Goal: Task Accomplishment & Management: Manage account settings

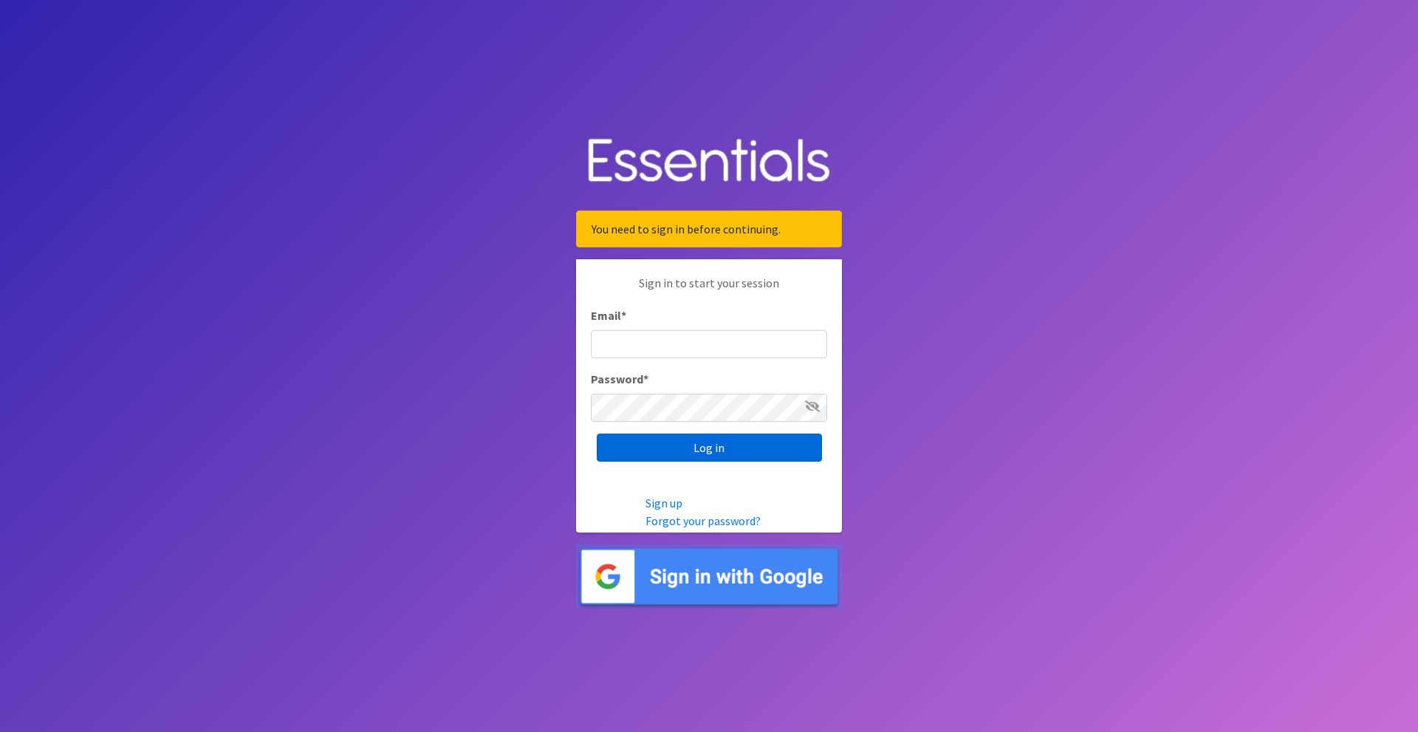
type input "crookw1@gmail.com"
click at [702, 448] on input "Log in" at bounding box center [709, 448] width 225 height 28
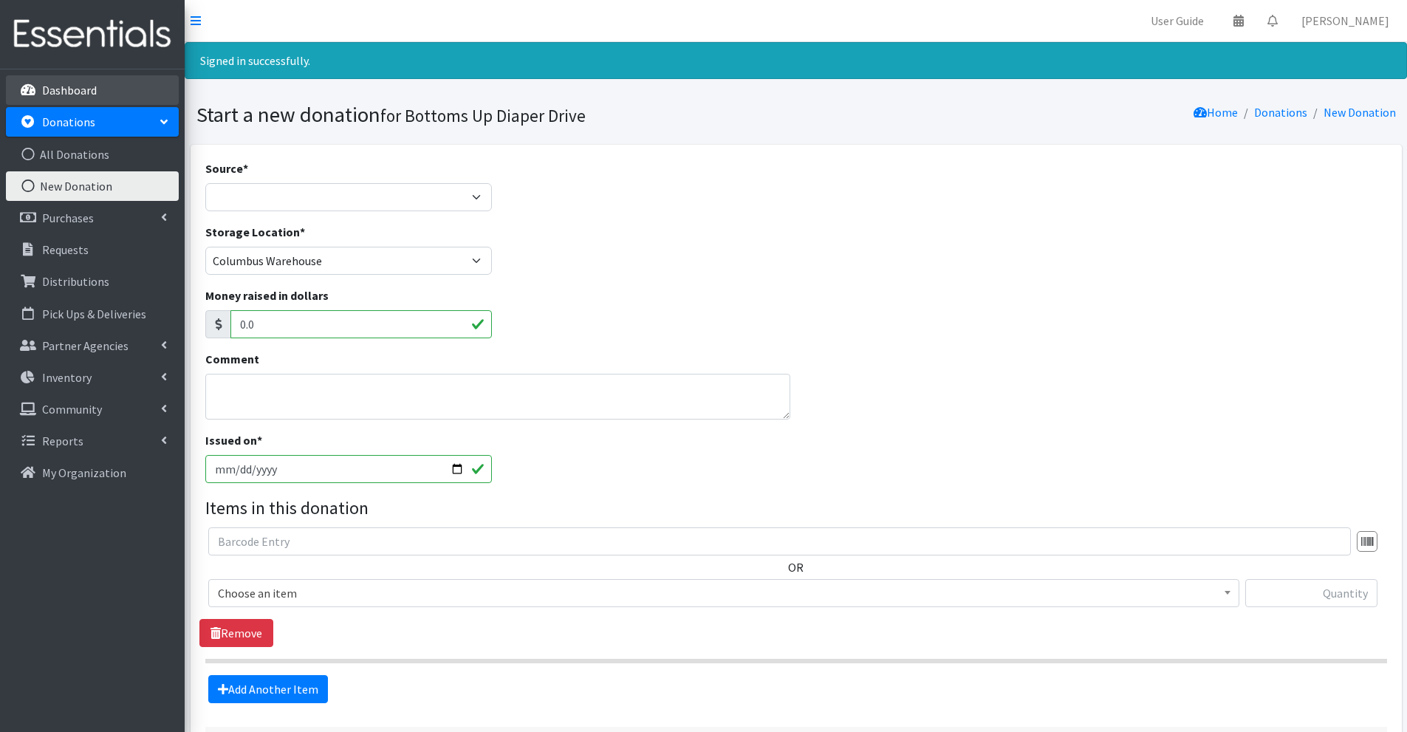
click at [88, 96] on p "Dashboard" at bounding box center [69, 90] width 55 height 15
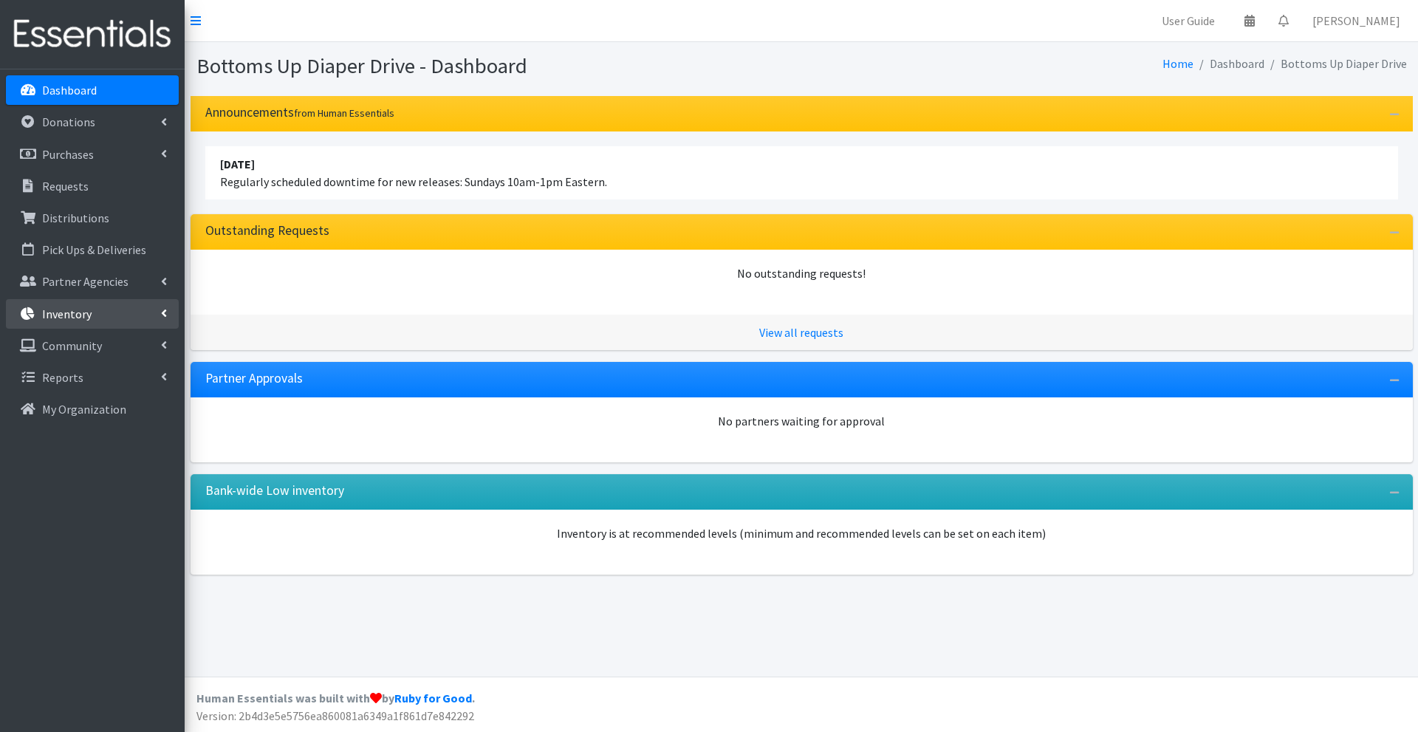
click at [90, 324] on link "Inventory" at bounding box center [92, 314] width 173 height 30
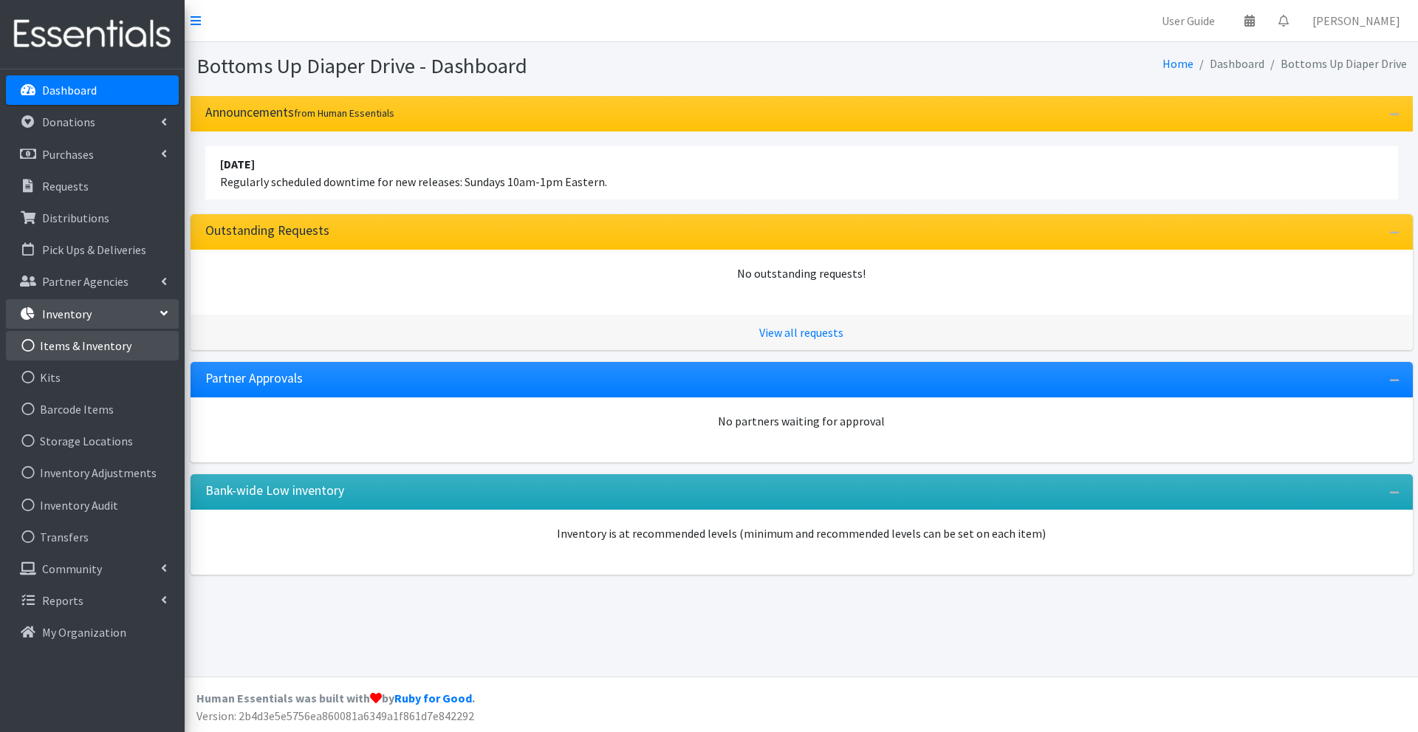
click at [86, 349] on link "Items & Inventory" at bounding box center [92, 346] width 173 height 30
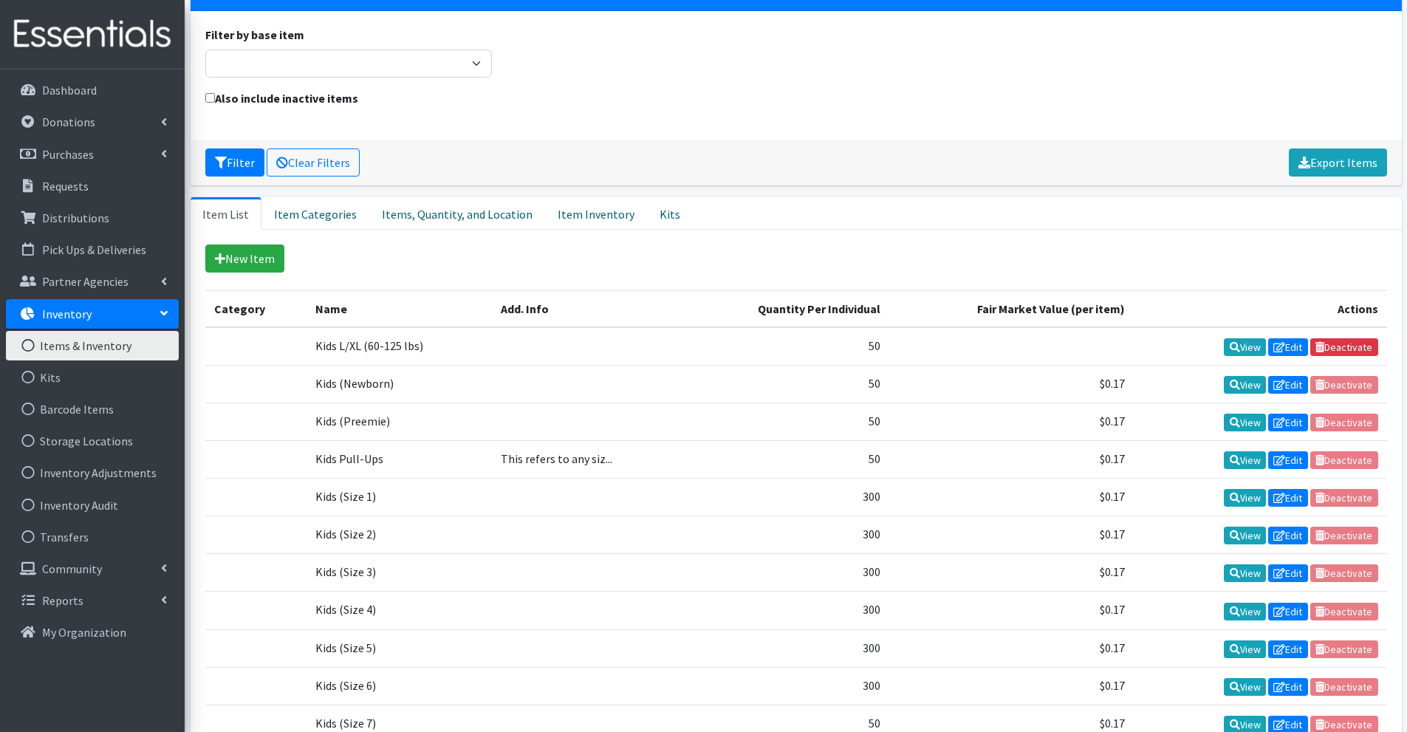
scroll to position [117, 0]
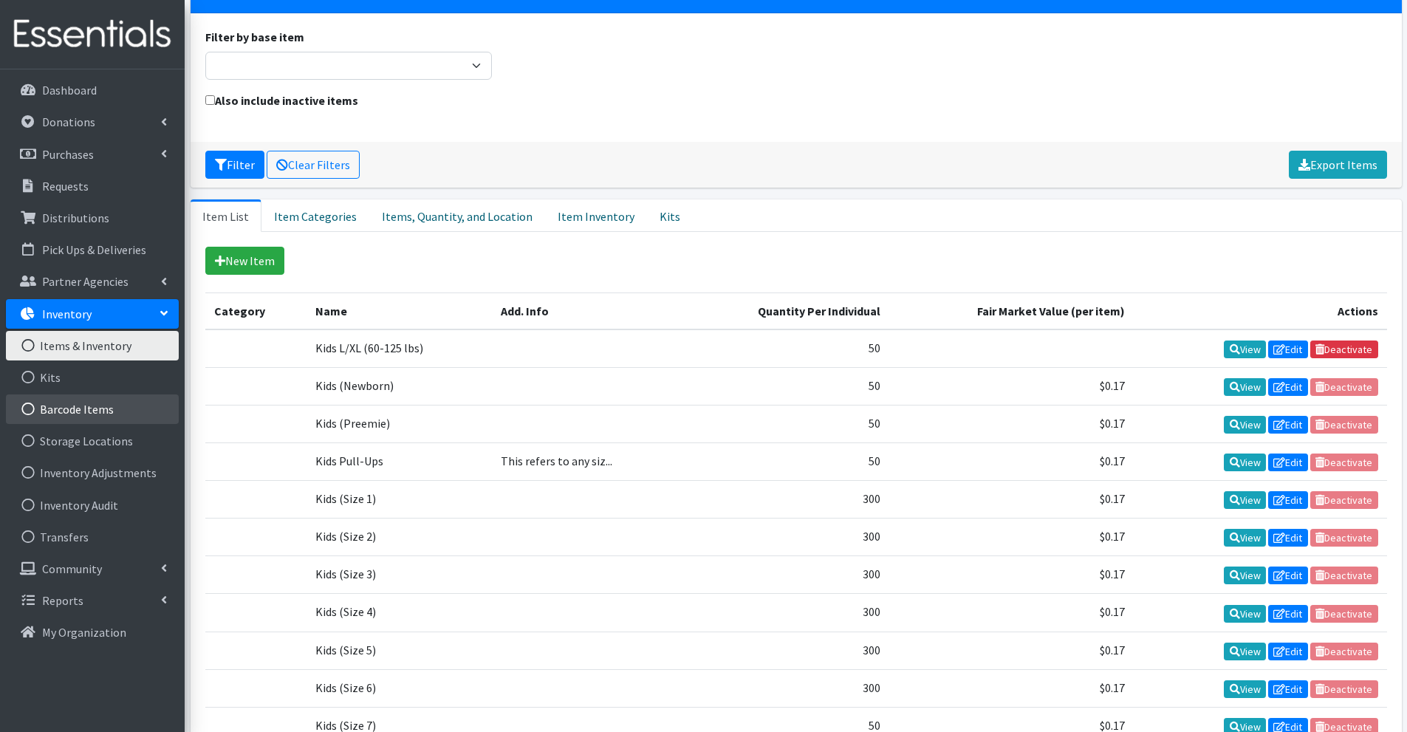
click at [75, 411] on link "Barcode Items" at bounding box center [92, 409] width 173 height 30
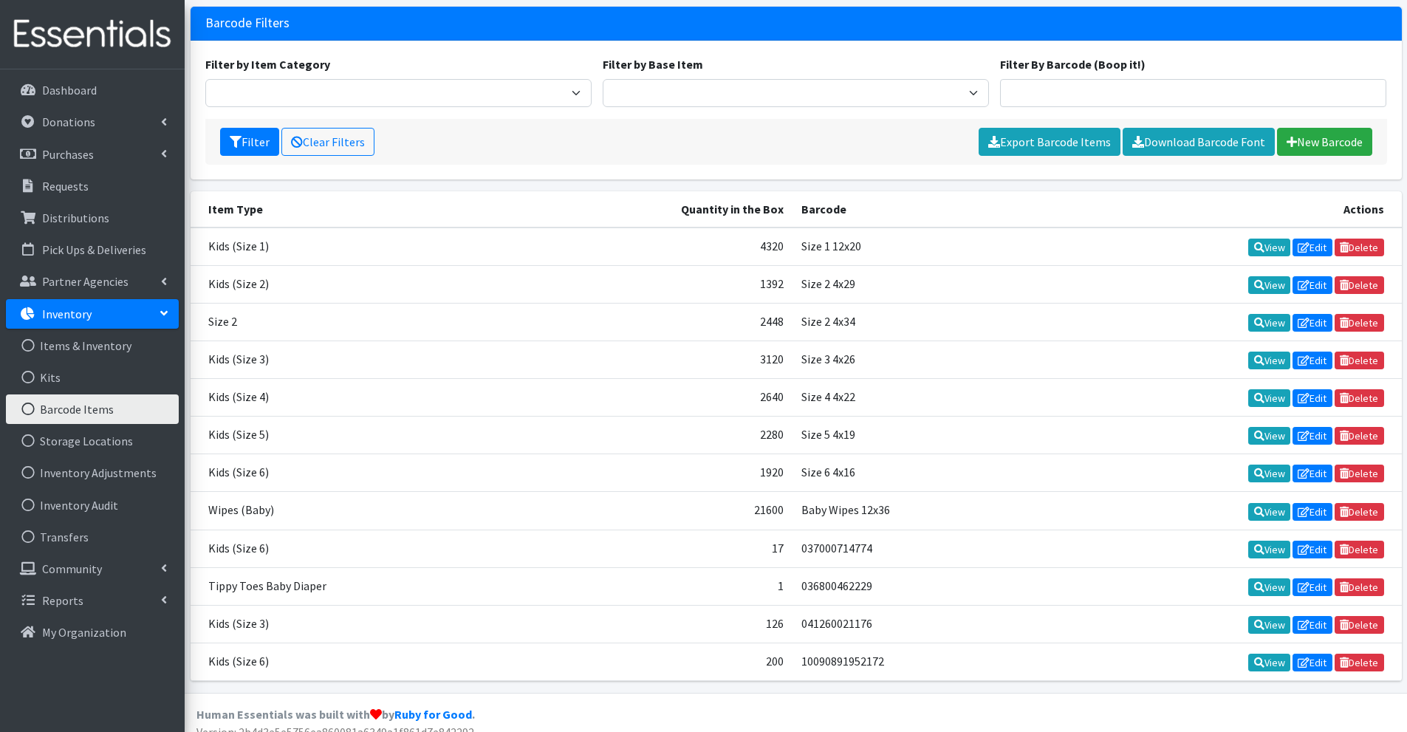
scroll to position [106, 0]
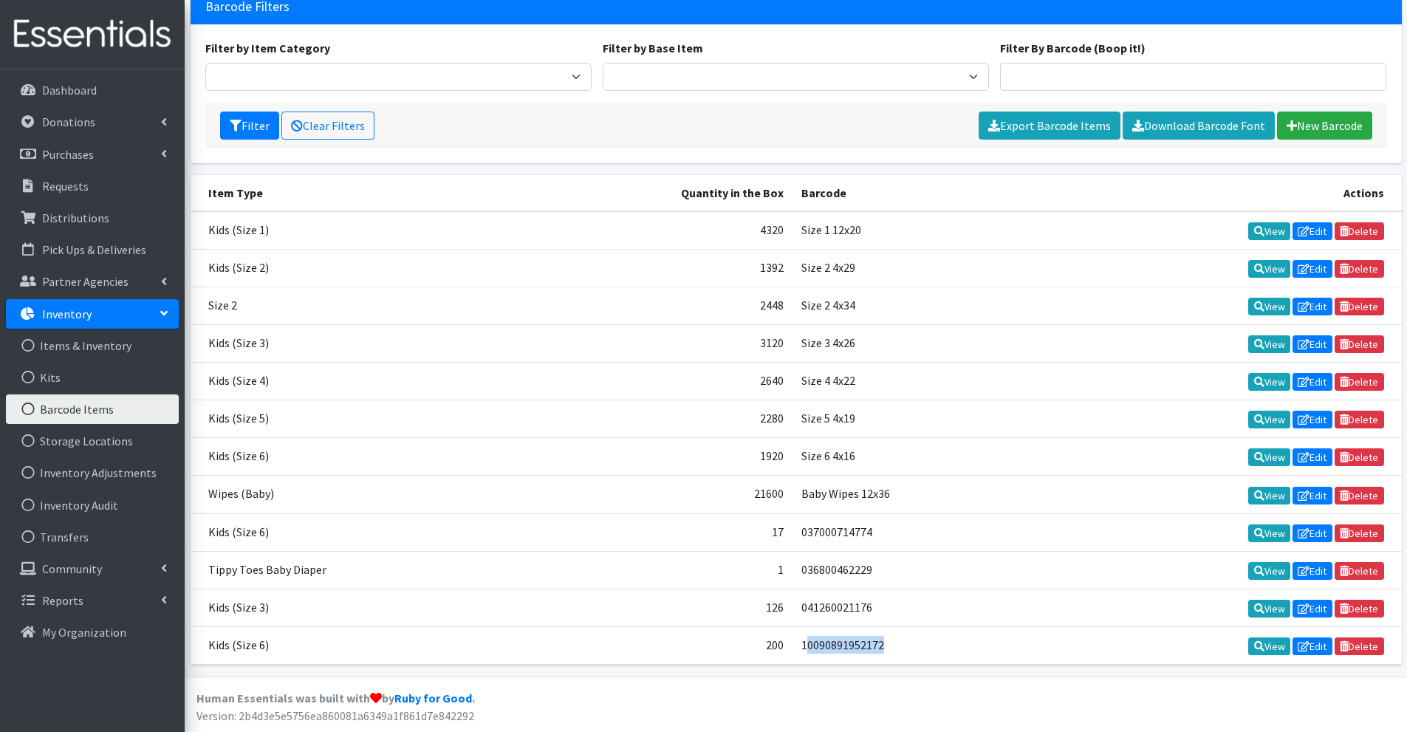
drag, startPoint x: 795, startPoint y: 643, endPoint x: 904, endPoint y: 642, distance: 108.6
click at [904, 642] on td "10090891952172" at bounding box center [912, 645] width 241 height 38
click at [887, 648] on td "10090891952172" at bounding box center [912, 645] width 241 height 38
click at [772, 702] on footer "Human Essentials was built with by Ruby for Good . Version: 2b4d3e5e5756ea86008…" at bounding box center [796, 703] width 1222 height 55
click at [724, 685] on footer "Human Essentials was built with by Ruby for Good . Version: 2b4d3e5e5756ea86008…" at bounding box center [796, 703] width 1222 height 55
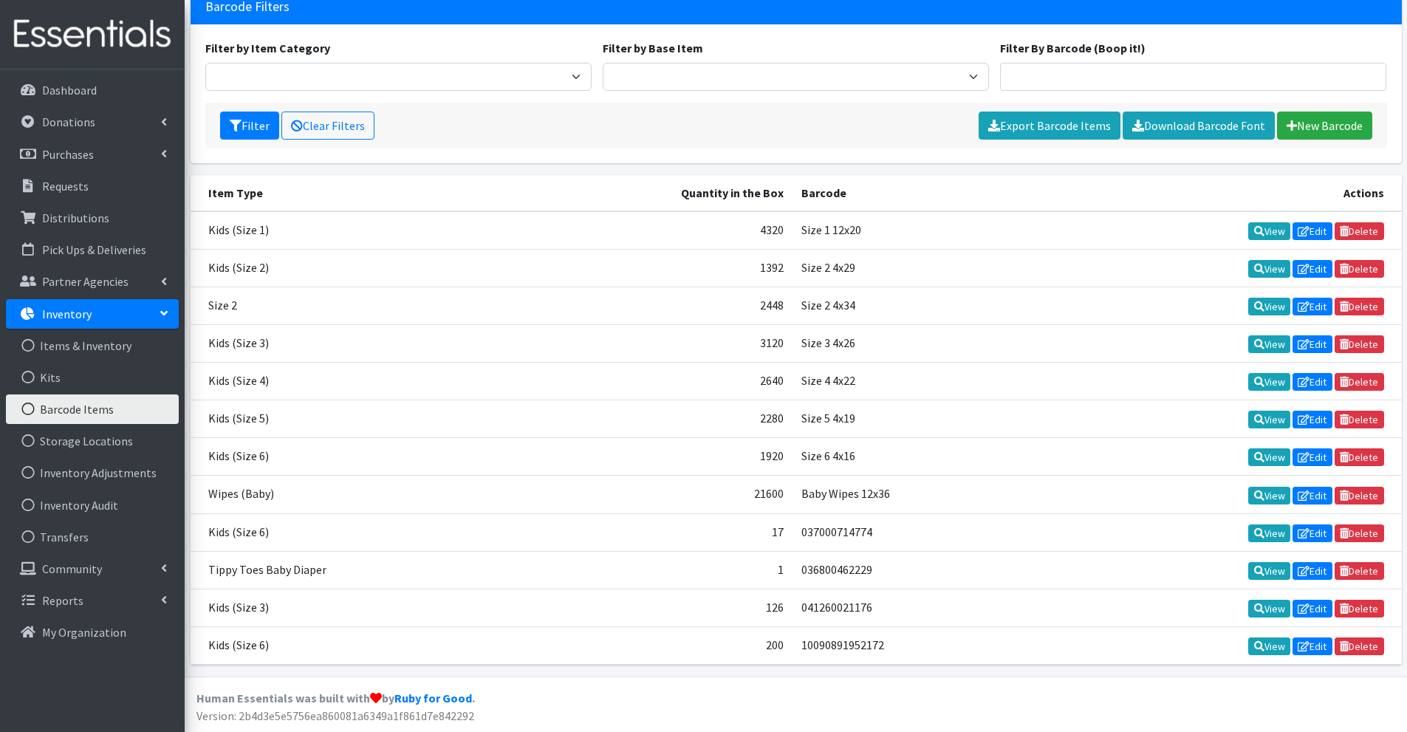
click at [730, 690] on footer "Human Essentials was built with by Ruby for Good . Version: 2b4d3e5e5756ea86008…" at bounding box center [796, 703] width 1222 height 55
click at [705, 710] on footer "Human Essentials was built with by Ruby for Good . Version: 2b4d3e5e5756ea86008…" at bounding box center [796, 703] width 1222 height 55
click at [83, 515] on link "Inventory Audit" at bounding box center [92, 505] width 173 height 30
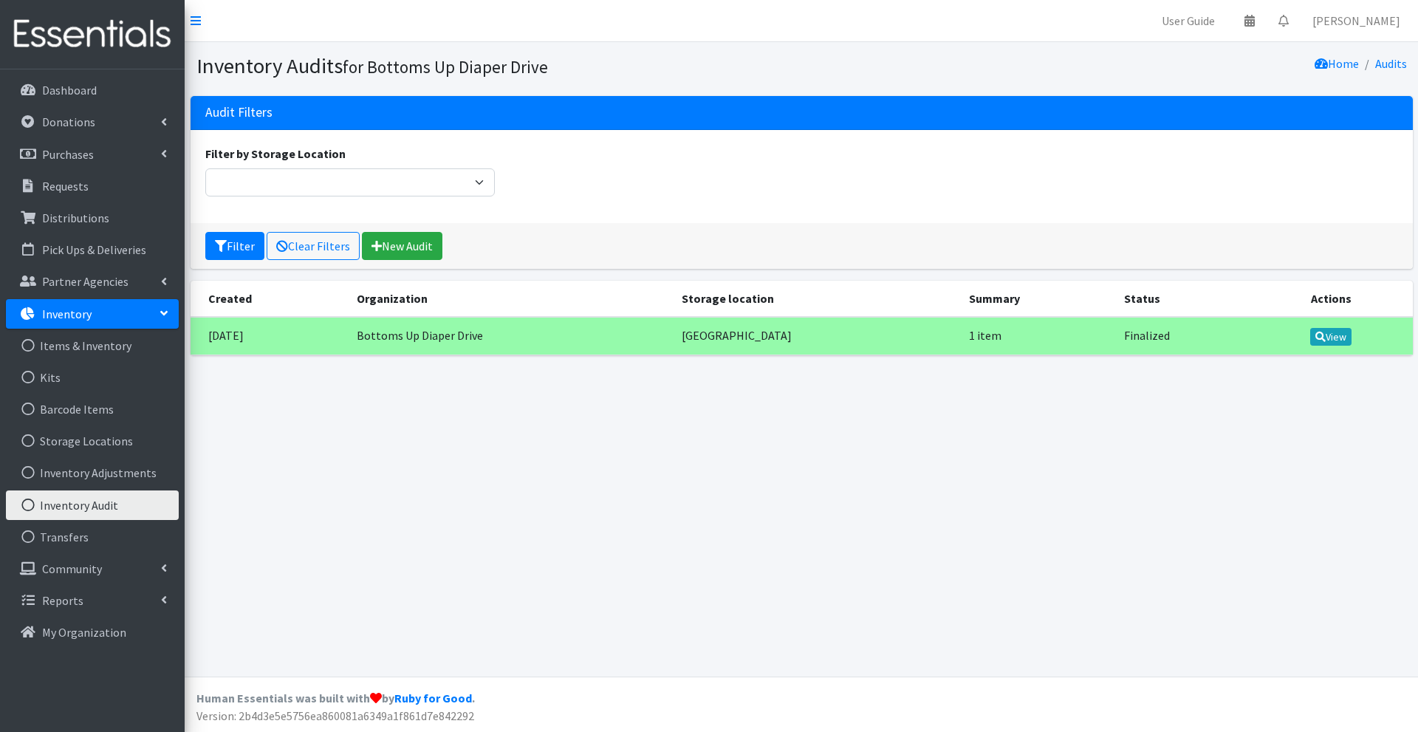
click at [623, 466] on div "Inventory Audits for Bottoms Up Diaper Drive Home Audits Audit Filters Filter b…" at bounding box center [801, 359] width 1233 height 634
click at [121, 408] on link "Barcode Items" at bounding box center [92, 409] width 173 height 30
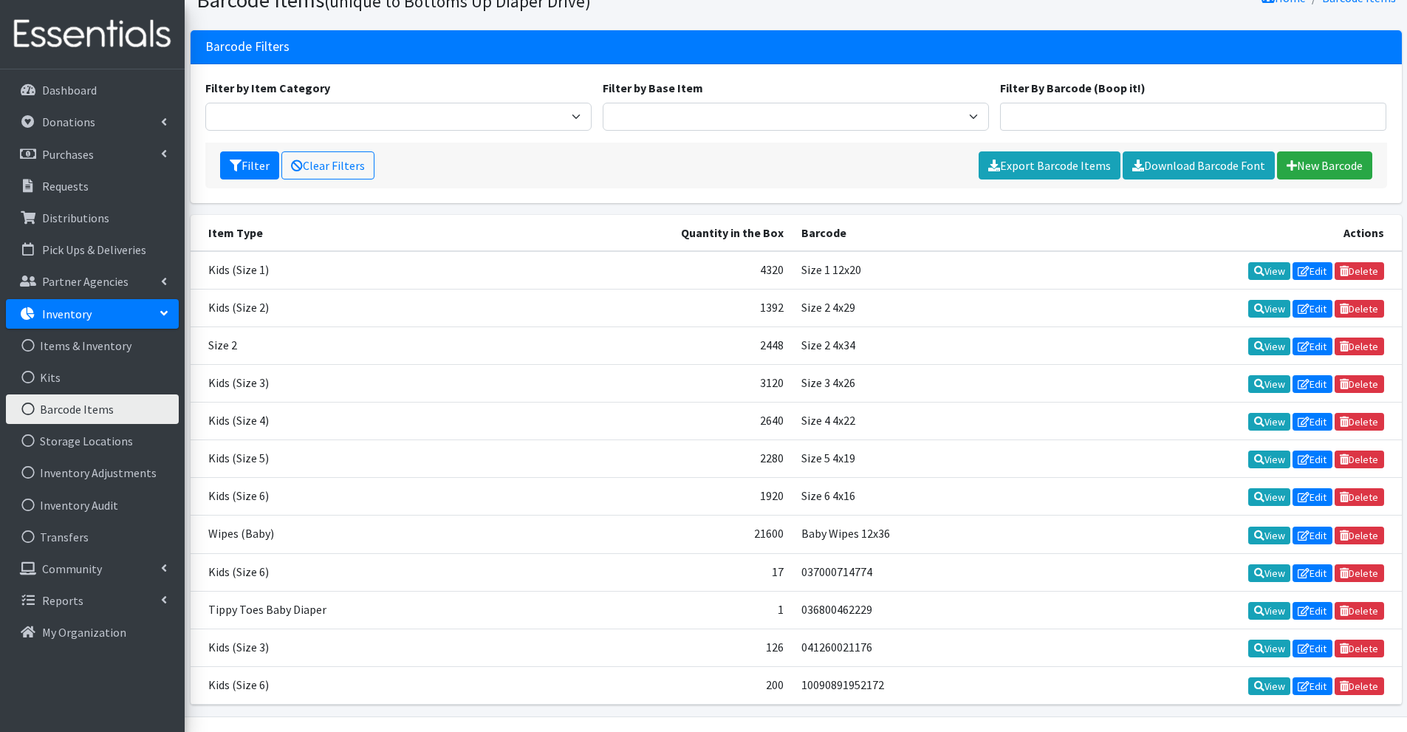
scroll to position [106, 0]
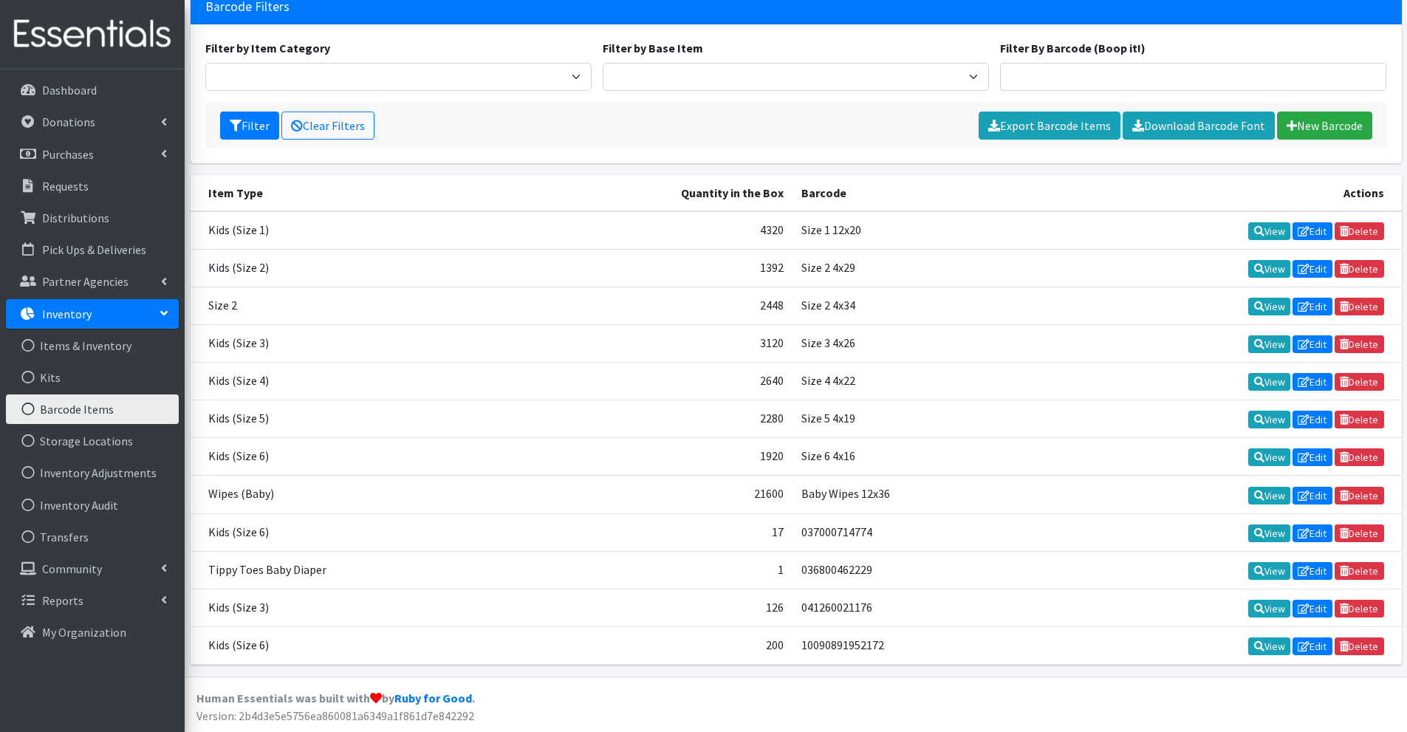
click at [652, 652] on td "200" at bounding box center [654, 645] width 273 height 38
click at [681, 641] on td "200" at bounding box center [654, 645] width 273 height 38
click at [662, 134] on div "Filter Clear Filters Export Barcode Items Download Barcode Font New Barcode" at bounding box center [796, 126] width 1182 height 46
click at [670, 128] on div "Filter Clear Filters Export Barcode Items Download Barcode Font New Barcode" at bounding box center [796, 126] width 1182 height 46
click at [715, 676] on footer "Human Essentials was built with by Ruby for Good . Version: 2b4d3e5e5756ea86008…" at bounding box center [796, 703] width 1222 height 55
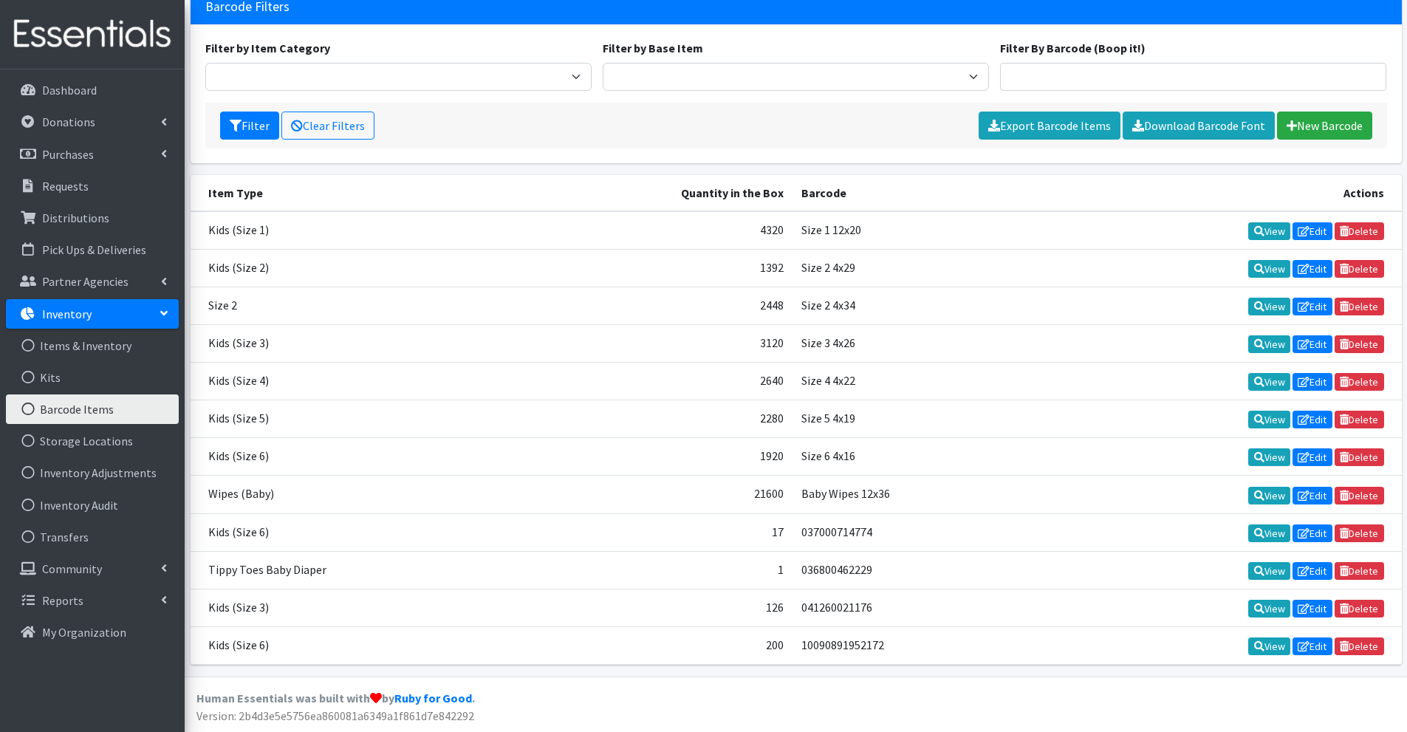
click at [785, 47] on div "Filter by Base Item Adult Briefs (Large/X-Large) Adult Briefs (Medium/Large) Ad…" at bounding box center [795, 65] width 397 height 52
click at [746, 688] on footer "Human Essentials was built with by Ruby for Good . Version: 2b4d3e5e5756ea86008…" at bounding box center [796, 703] width 1222 height 55
